Goal: Task Accomplishment & Management: Use online tool/utility

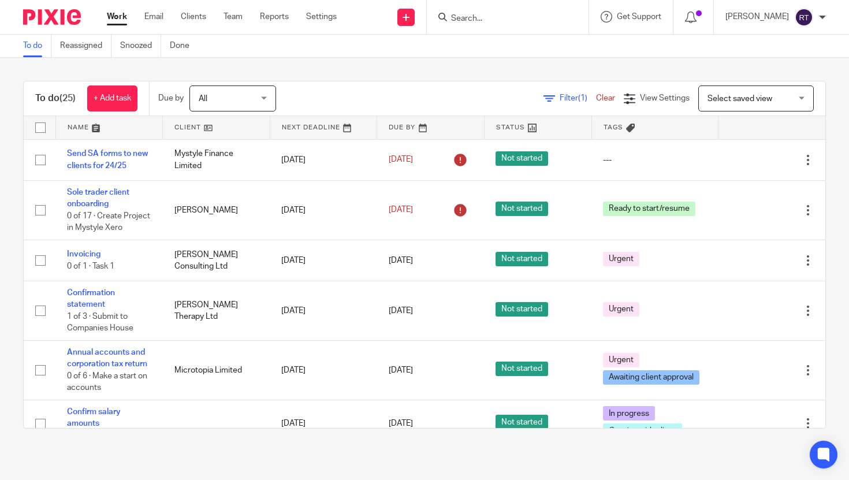
click at [492, 14] on input "Search" at bounding box center [502, 19] width 104 height 10
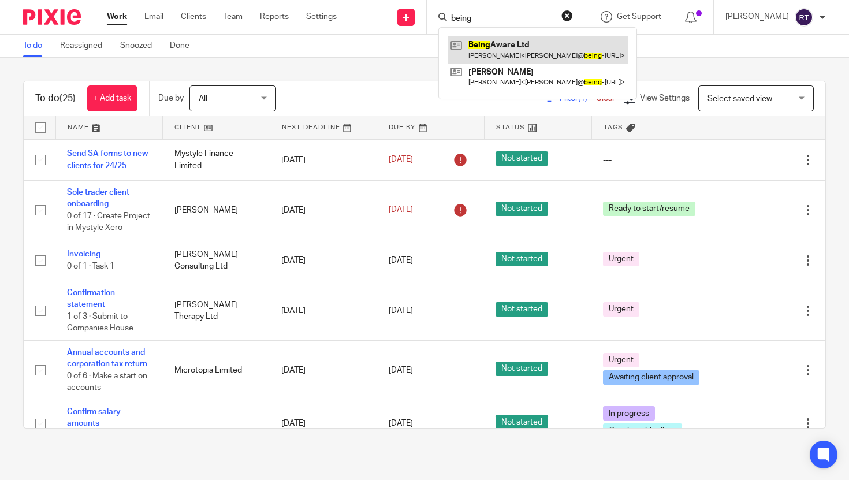
type input "being"
click at [500, 42] on link at bounding box center [538, 49] width 180 height 27
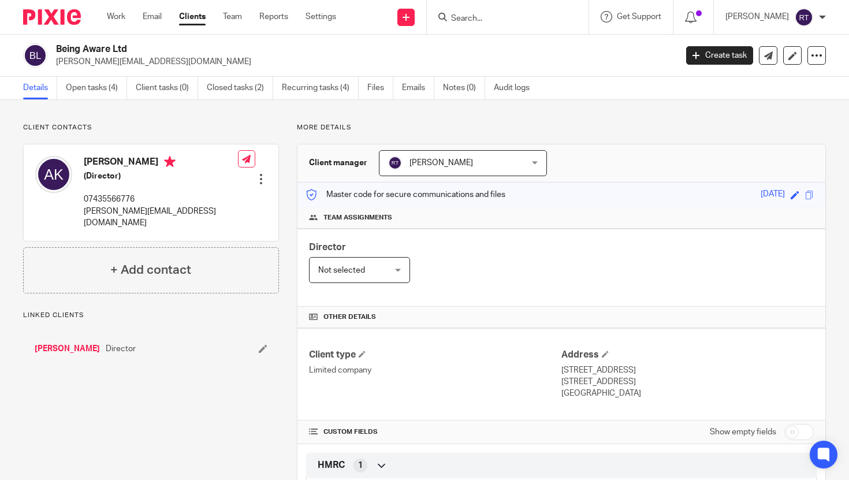
scroll to position [255, 0]
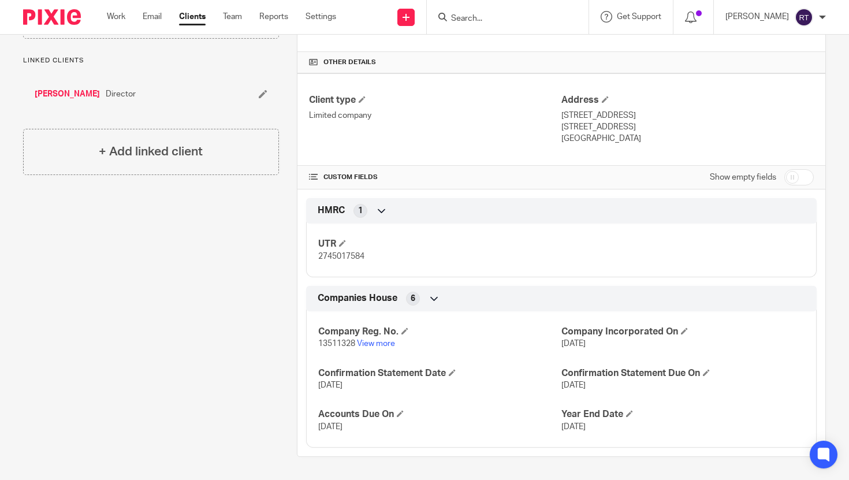
click at [341, 343] on span "13511328" at bounding box center [336, 344] width 37 height 8
copy span "13511328"
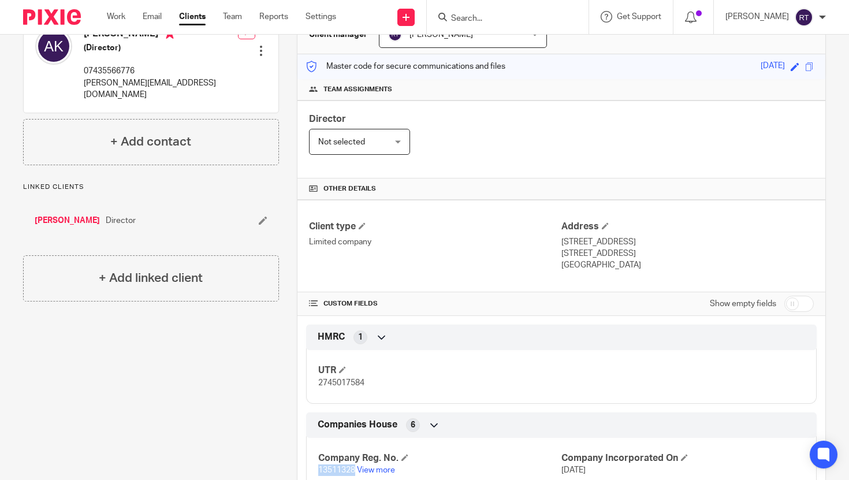
scroll to position [0, 0]
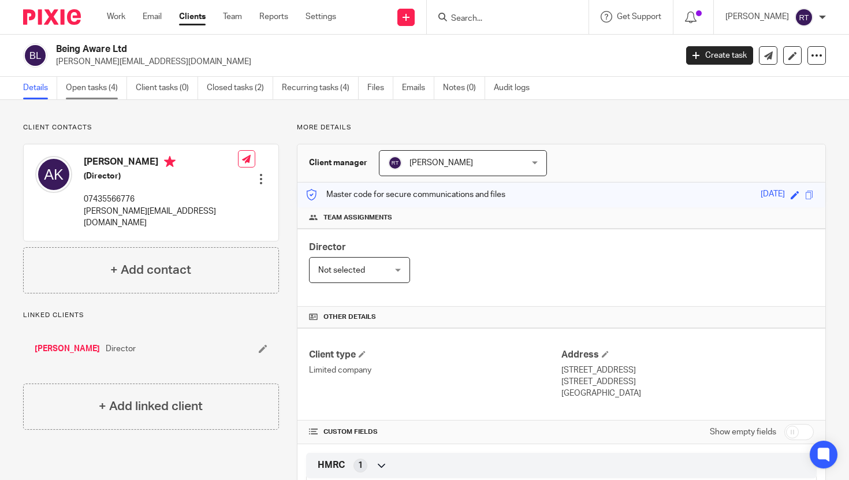
click at [95, 96] on link "Open tasks (4)" at bounding box center [96, 88] width 61 height 23
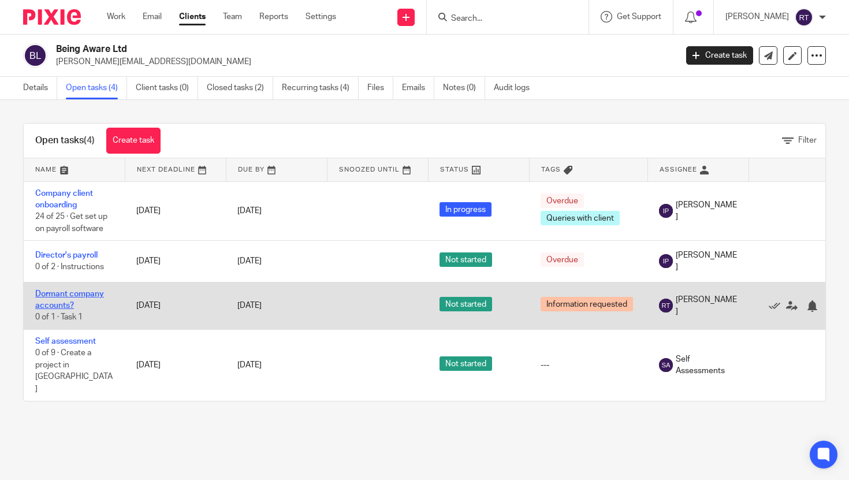
click at [56, 299] on link "Dormant company accounts?" at bounding box center [69, 300] width 69 height 20
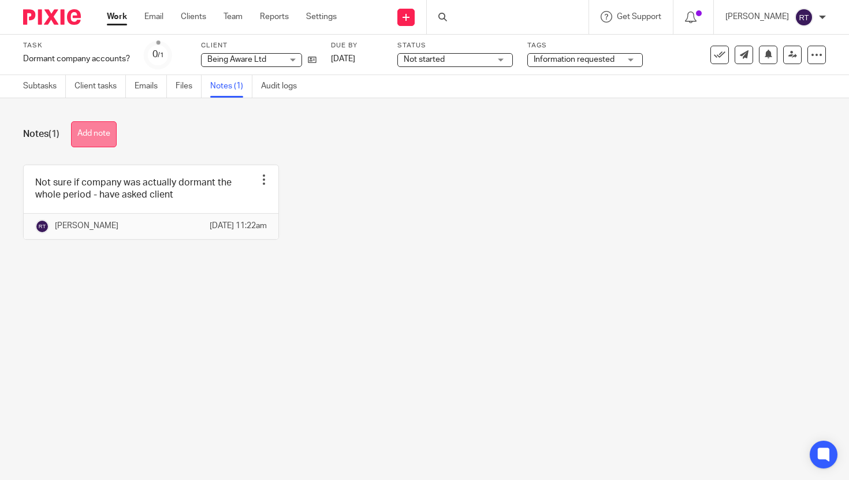
click at [83, 123] on button "Add note" at bounding box center [94, 134] width 46 height 26
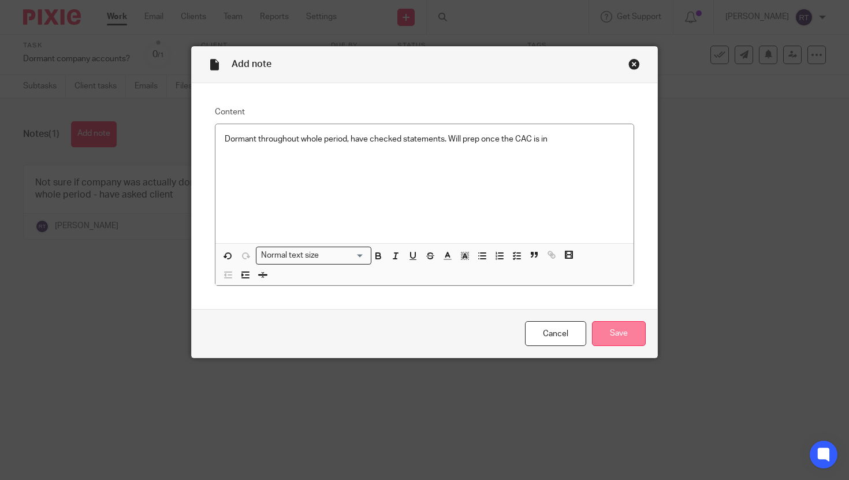
click at [595, 345] on input "Save" at bounding box center [619, 333] width 54 height 25
